Goal: Communication & Community: Answer question/provide support

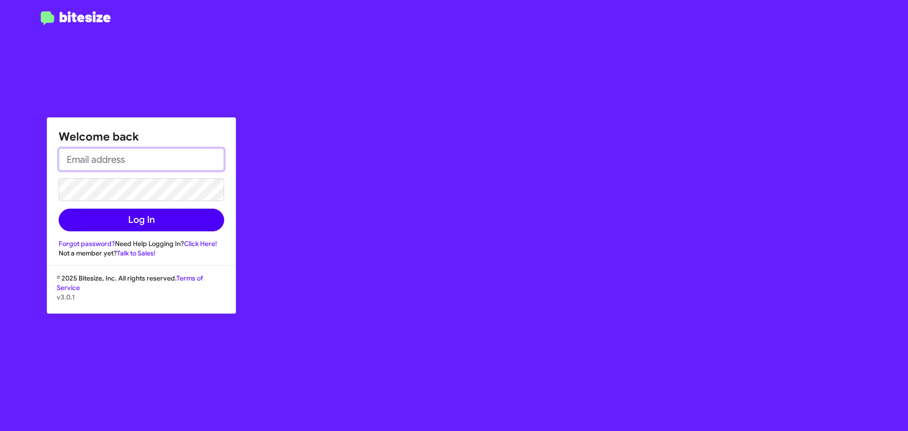
type input "[EMAIL_ADDRESS][DOMAIN_NAME]"
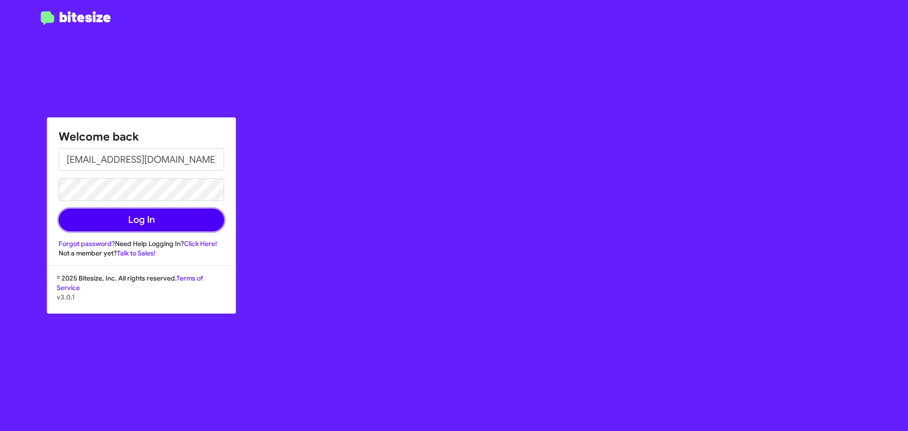
click at [166, 213] on button "Log In" at bounding box center [142, 220] width 166 height 23
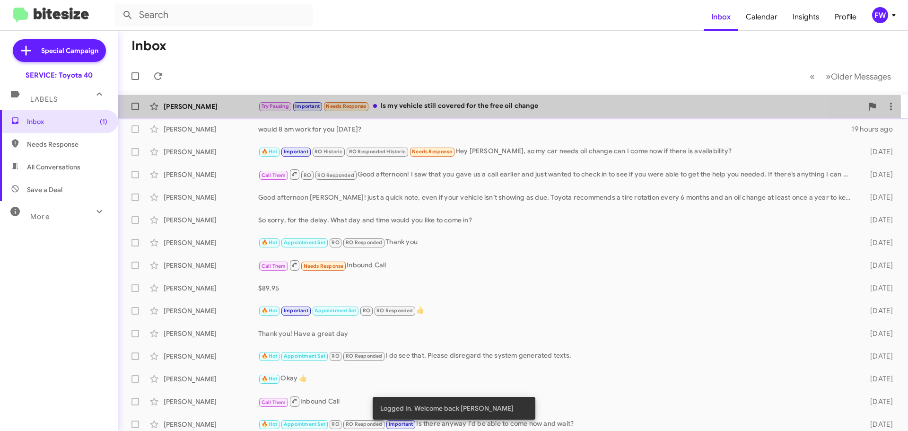
click at [203, 107] on div "[PERSON_NAME]" at bounding box center [211, 106] width 95 height 9
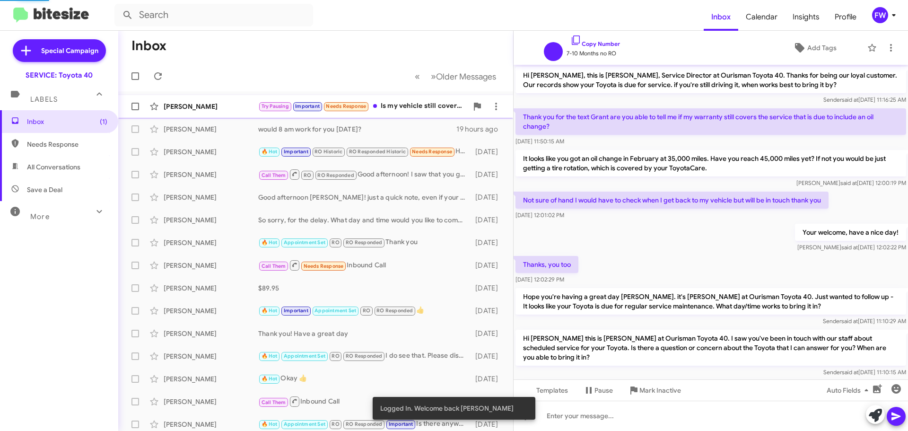
scroll to position [229, 0]
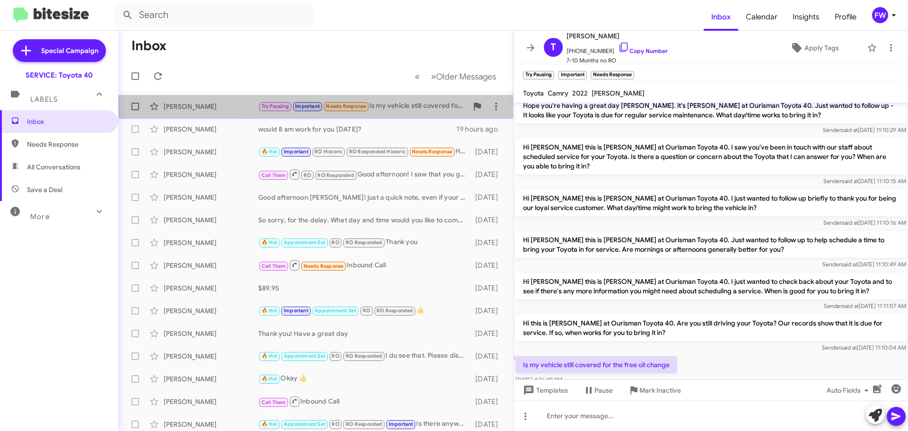
click at [408, 105] on div "Try Pausing Important Needs Response Is my vehicle still covered for the free o…" at bounding box center [362, 106] width 209 height 11
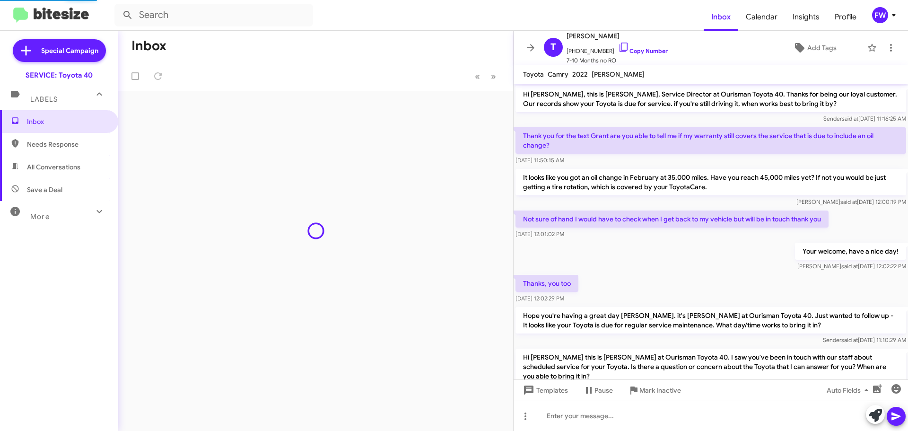
scroll to position [248, 0]
